Goal: Check status

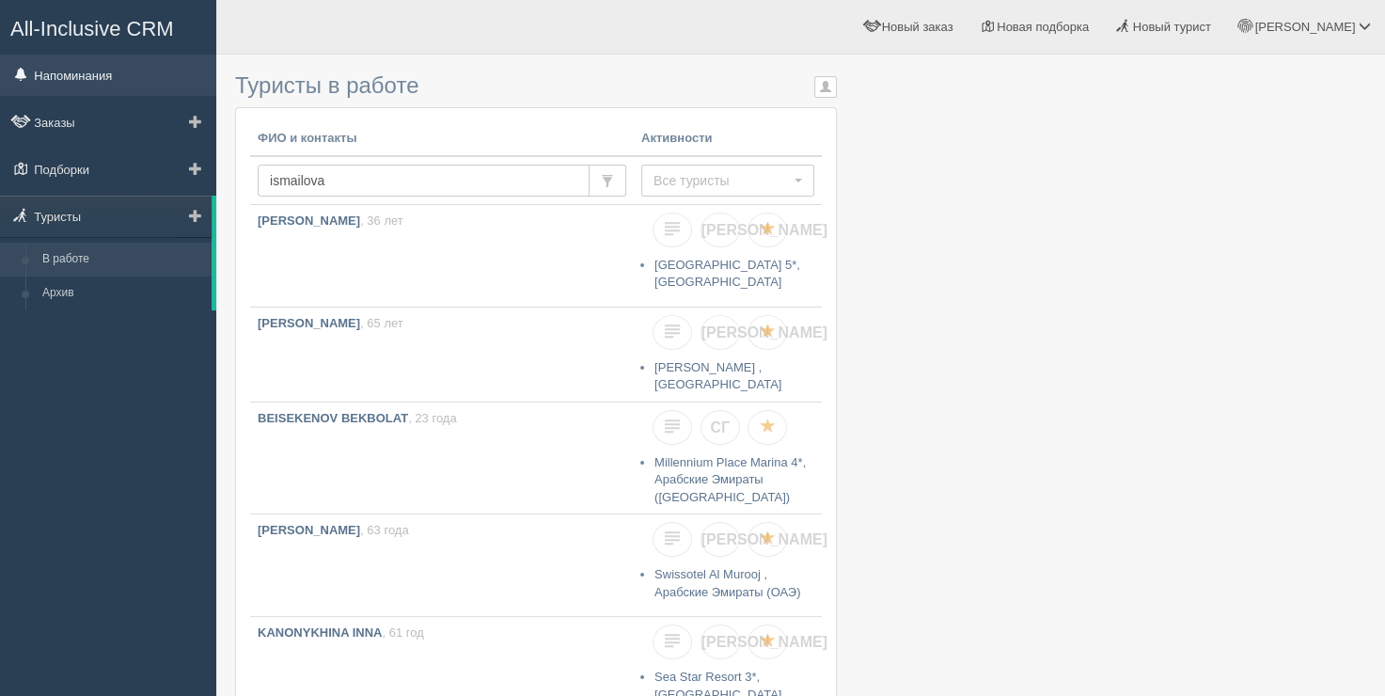
click at [88, 92] on link "Напоминания" at bounding box center [108, 75] width 216 height 41
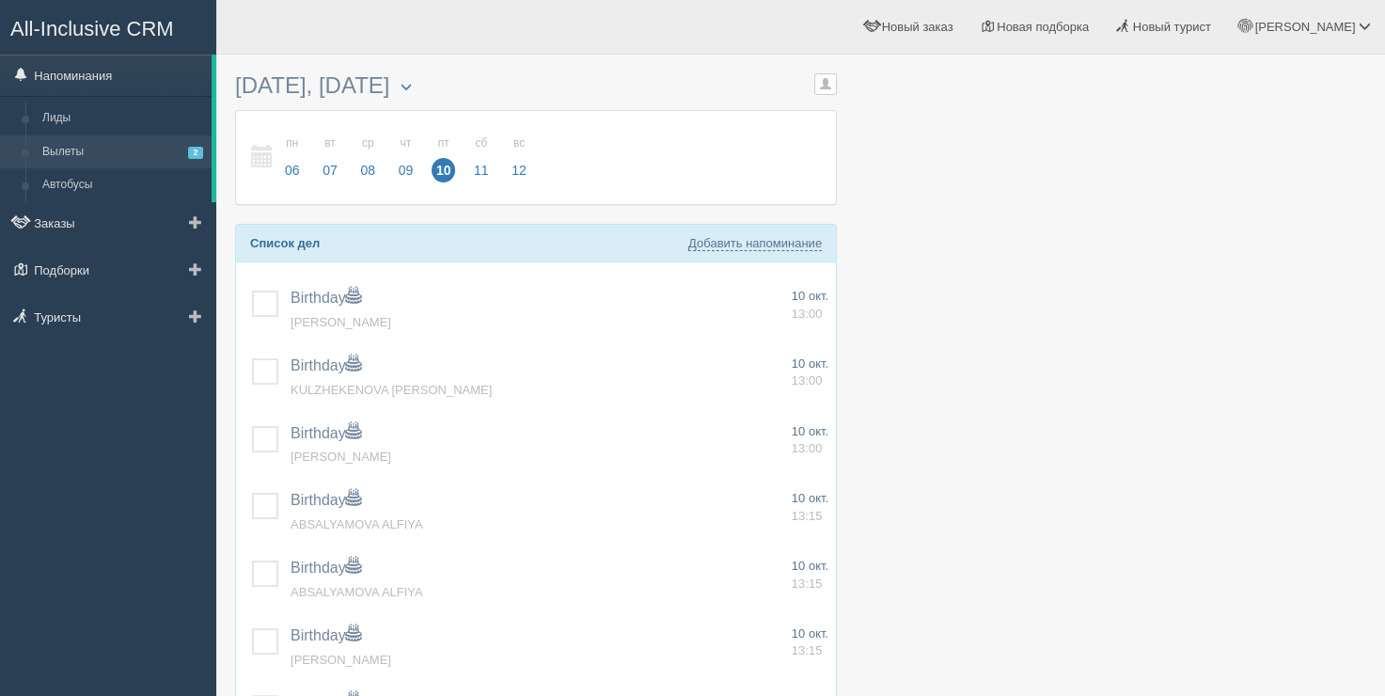
click at [77, 156] on link "Вылеты 2" at bounding box center [123, 152] width 178 height 34
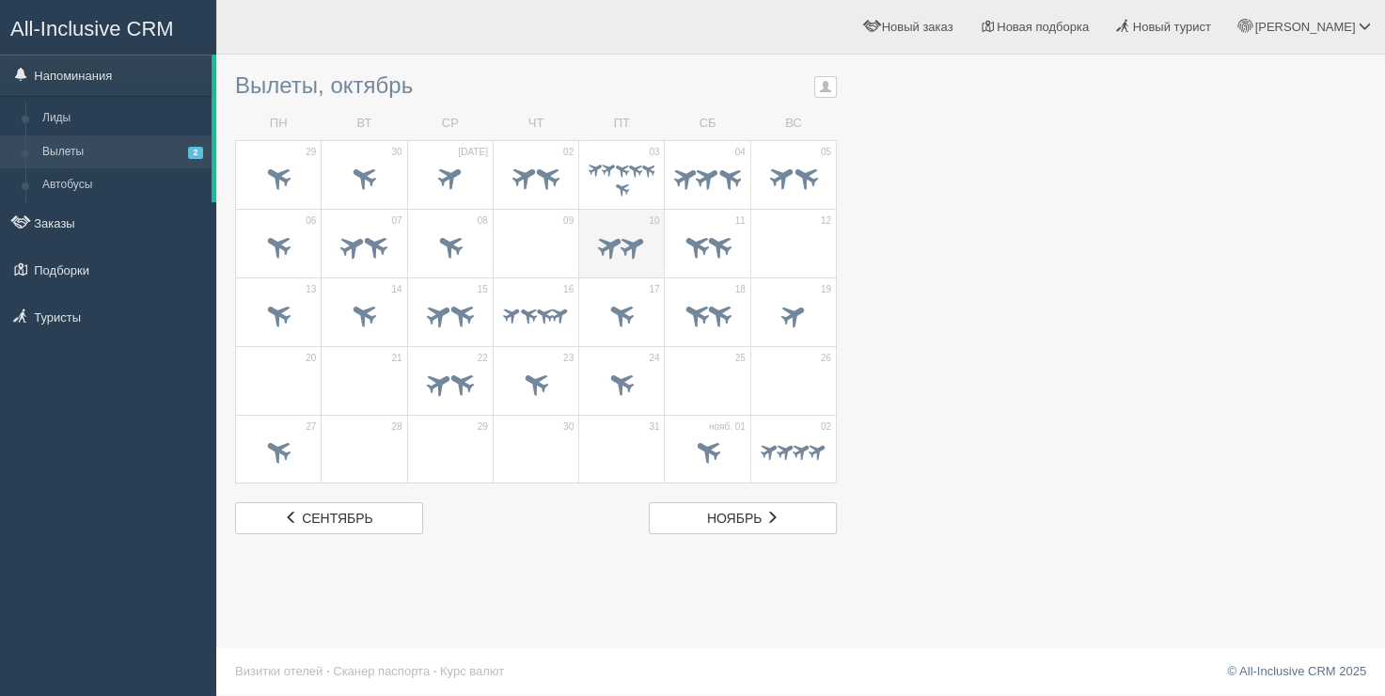
click at [606, 222] on td "10" at bounding box center [622, 243] width 86 height 69
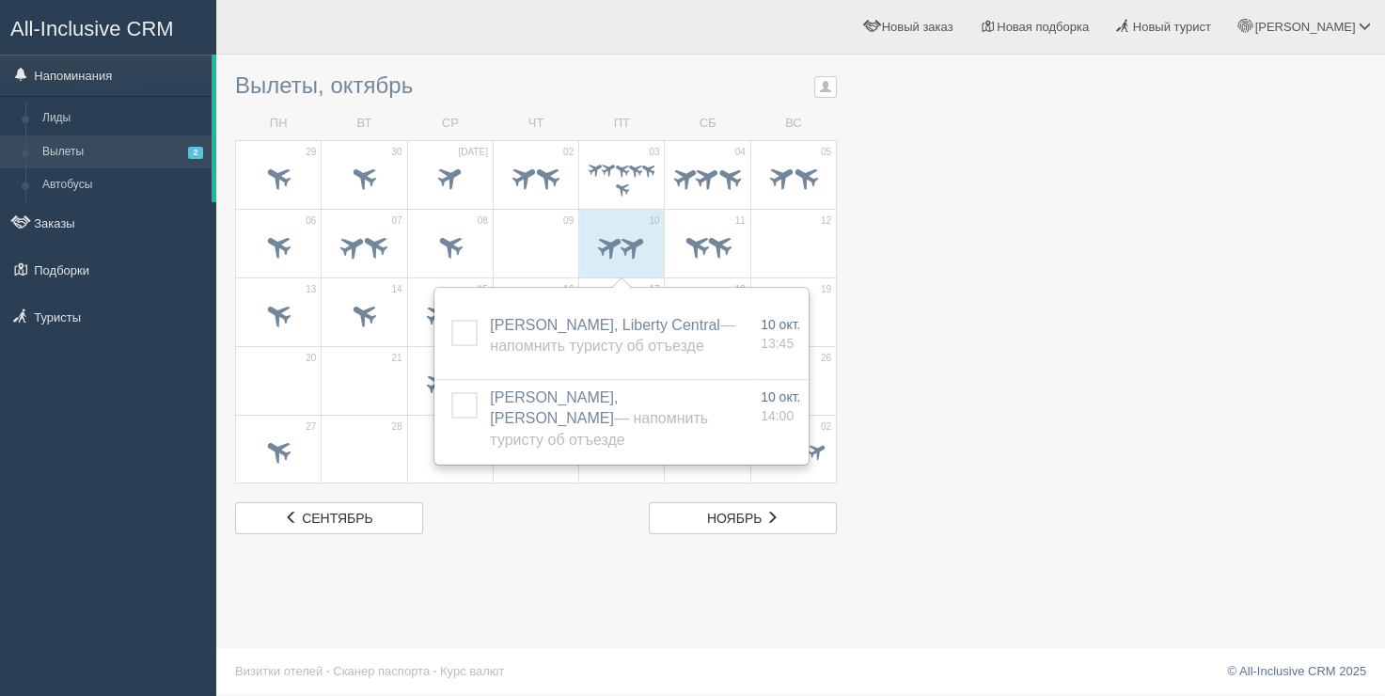
click at [1011, 143] on div at bounding box center [800, 299] width 1131 height 470
